Goal: Transaction & Acquisition: Purchase product/service

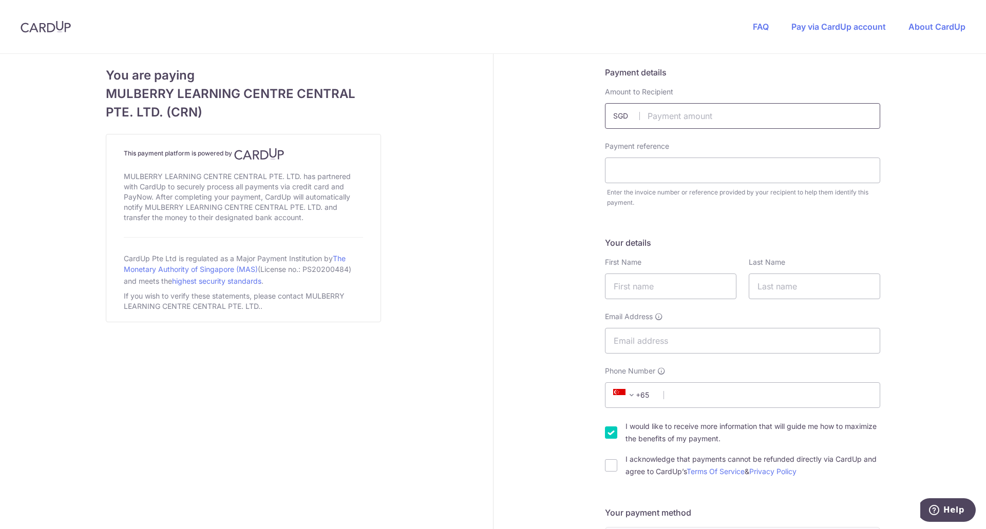
click at [657, 121] on input "text" at bounding box center [742, 116] width 275 height 26
type input "1000.00"
click at [629, 177] on input "text" at bounding box center [742, 171] width 275 height 26
type input "INV010858"
click at [643, 284] on input "text" at bounding box center [670, 287] width 131 height 26
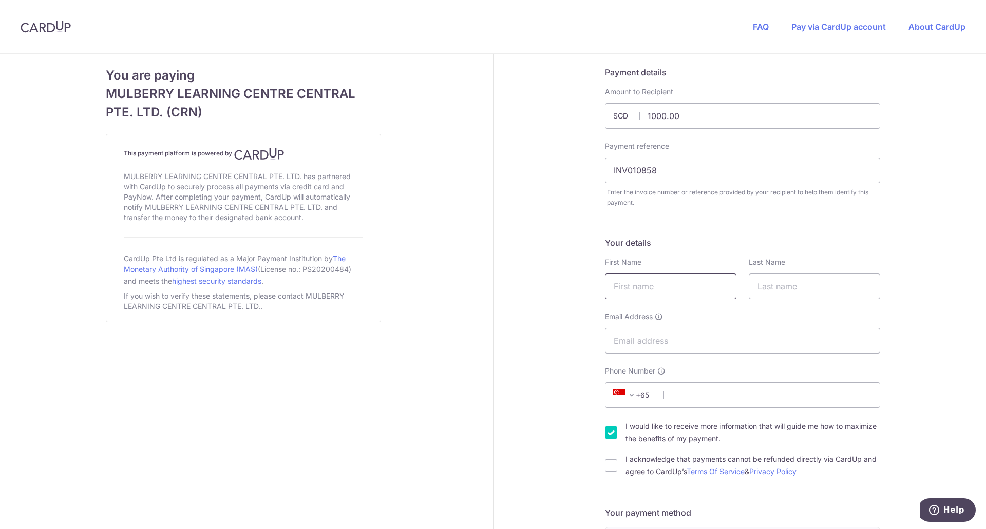
type input "Lu"
click at [768, 291] on input "text" at bounding box center [814, 287] width 131 height 26
type input "[PERSON_NAME]"
click at [733, 338] on input "Email Address" at bounding box center [742, 341] width 275 height 26
type input "[EMAIL_ADDRESS][DOMAIN_NAME]"
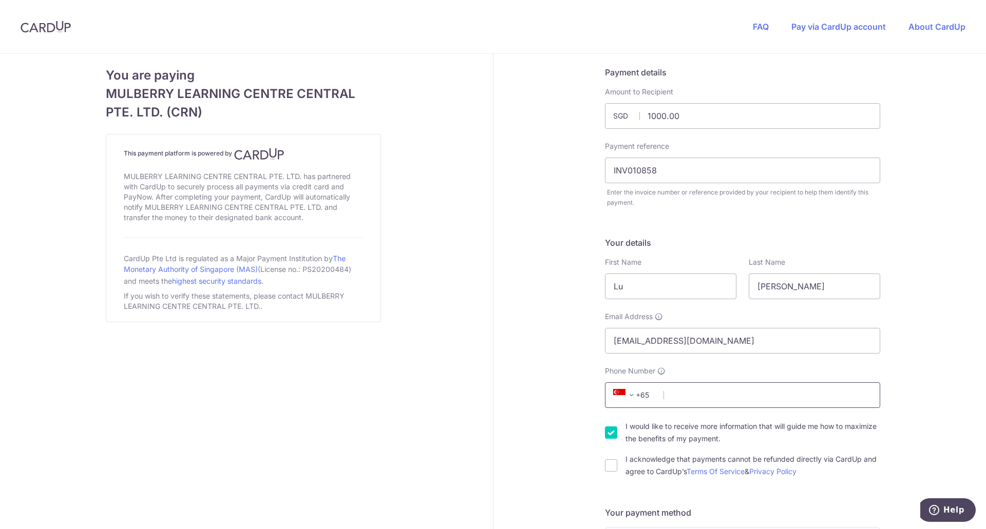
click at [696, 397] on input "Phone Number" at bounding box center [742, 395] width 275 height 26
type input "97464682"
click at [606, 467] on input "I acknowledge that payments cannot be refunded directly via CardUp and agree to…" at bounding box center [611, 466] width 12 height 12
checkbox input "true"
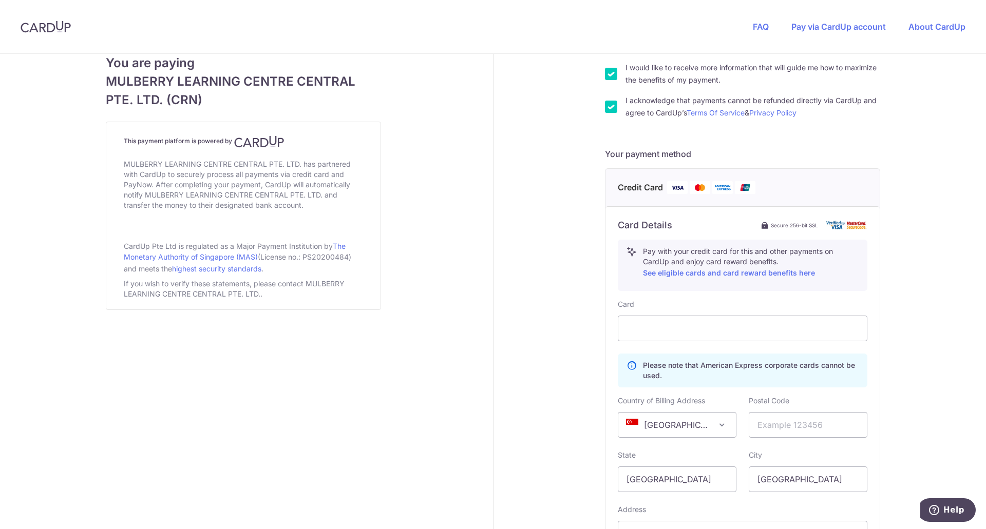
scroll to position [359, 0]
click at [555, 342] on div "Payment details Amount to Recipient 1000.00 SGD Payment reference INV010858 Ent…" at bounding box center [742, 190] width 499 height 990
click at [769, 428] on input "text" at bounding box center [808, 425] width 119 height 26
type input "228607"
type input "[STREET_ADDRESS]"
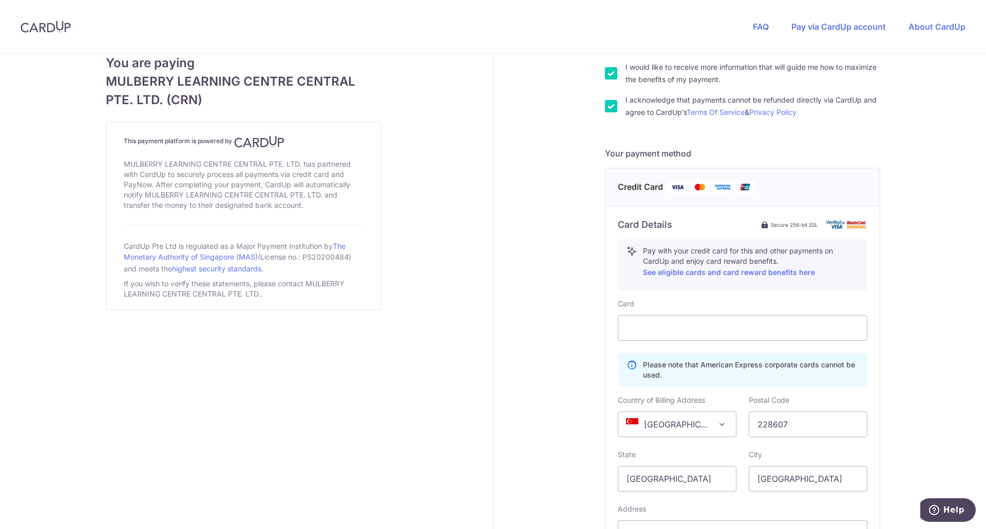
click at [896, 411] on div "Payment details Amount to Recipient 1000.00 SGD Payment reference INV010858 Ent…" at bounding box center [742, 190] width 499 height 990
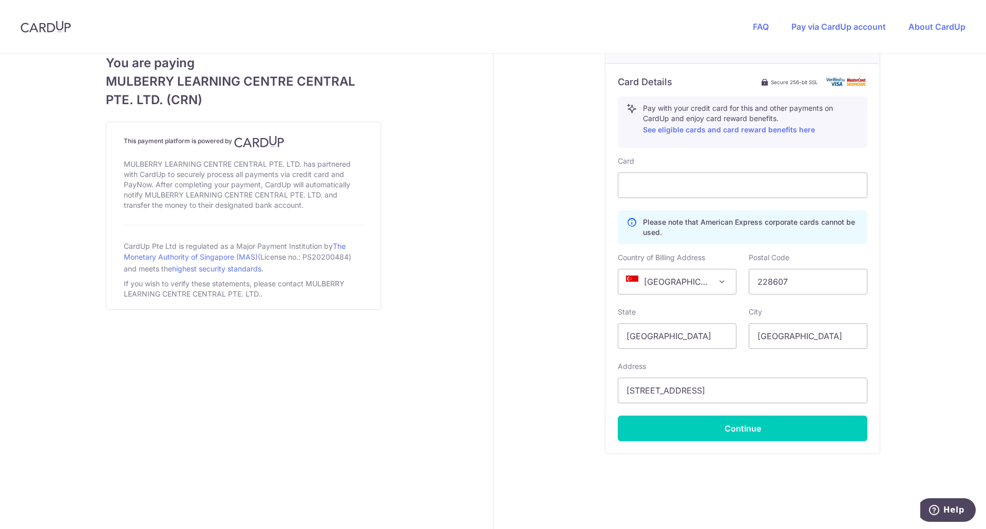
scroll to position [513, 0]
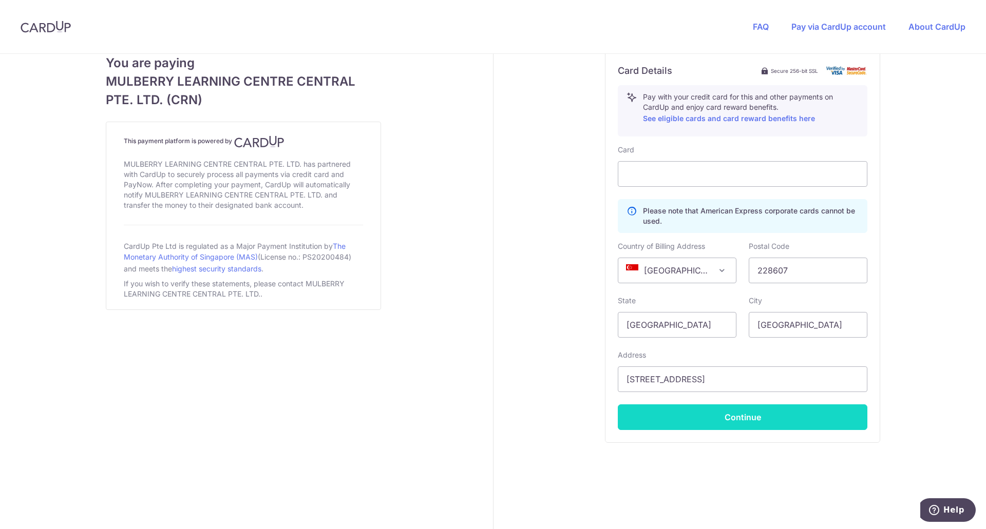
click at [748, 419] on button "Continue" at bounding box center [743, 418] width 250 height 26
type input "**** 9354"
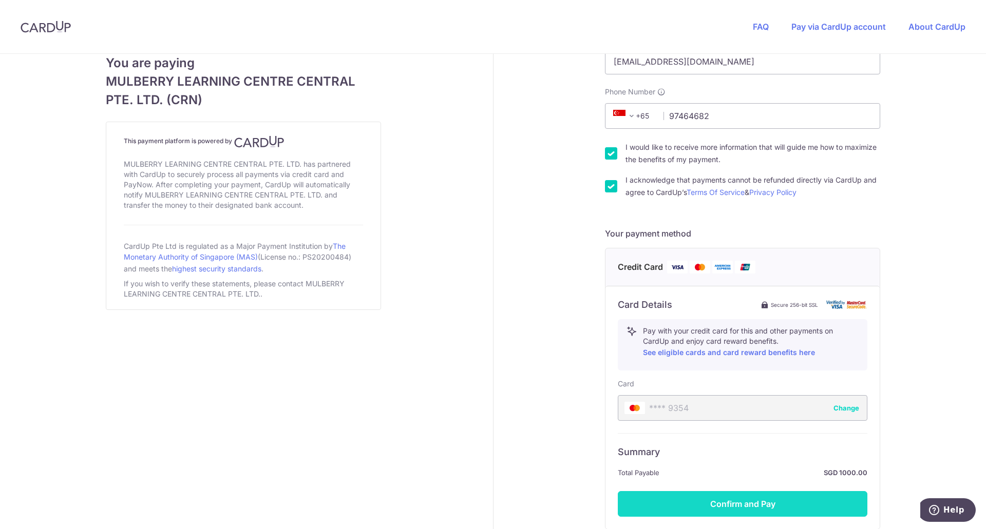
click at [741, 505] on button "Confirm and Pay" at bounding box center [743, 504] width 250 height 26
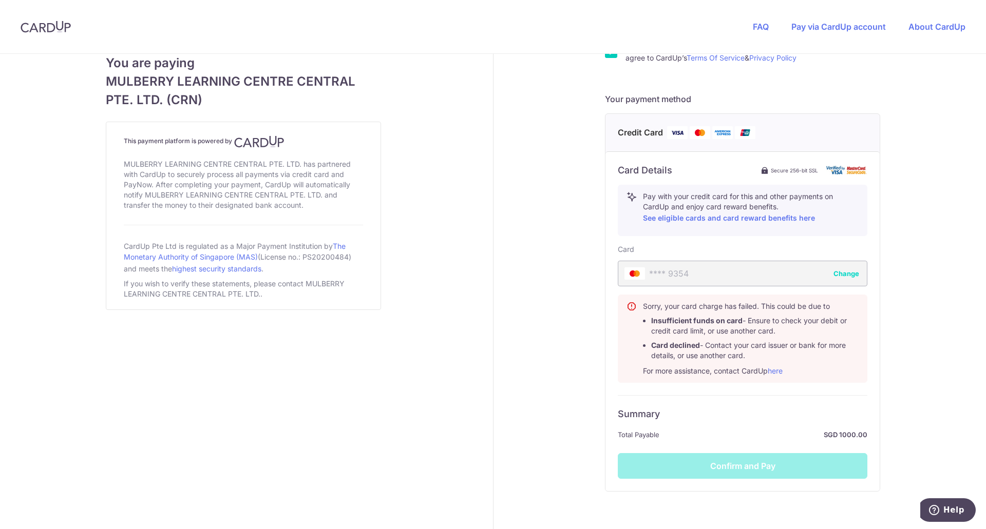
scroll to position [258, 0]
